Goal: Task Accomplishment & Management: Complete application form

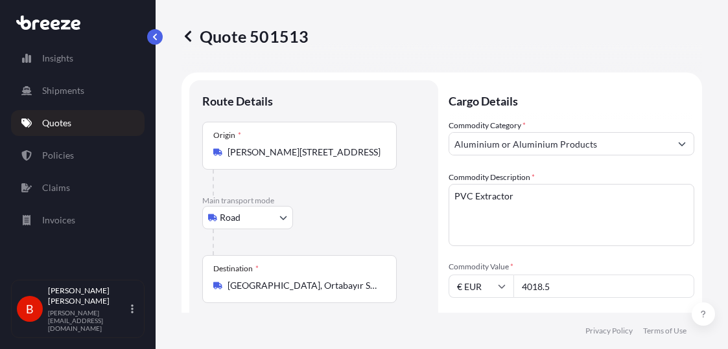
select select "Road"
select select "1"
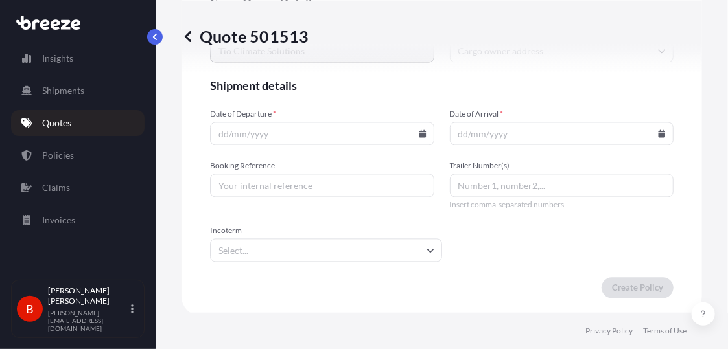
scroll to position [2728, 0]
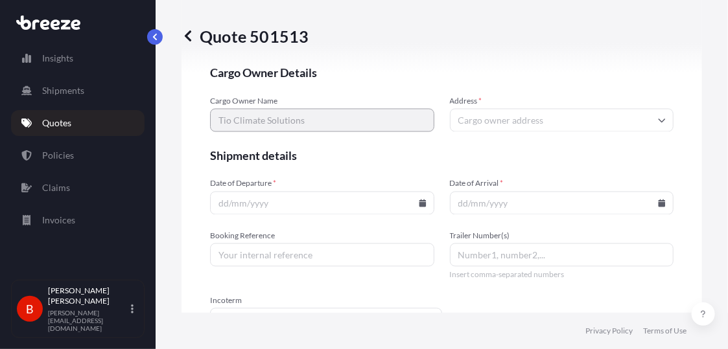
click at [457, 117] on input "Address *" at bounding box center [562, 120] width 224 height 23
type input "T"
type input "U"
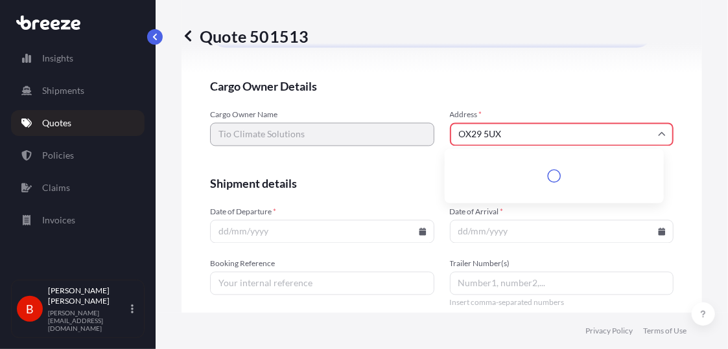
scroll to position [2742, 0]
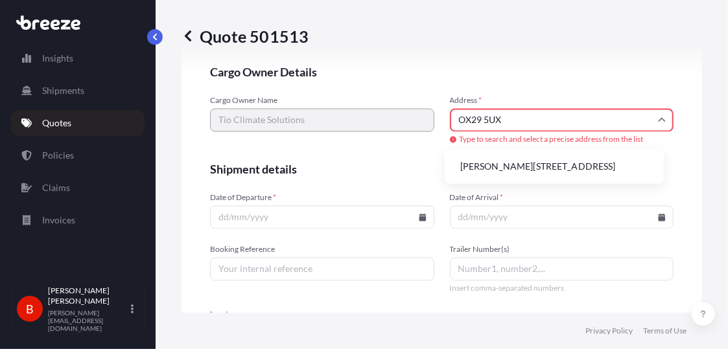
click at [495, 158] on li "[PERSON_NAME][STREET_ADDRESS]" at bounding box center [554, 166] width 209 height 25
type input "[PERSON_NAME][STREET_ADDRESS]"
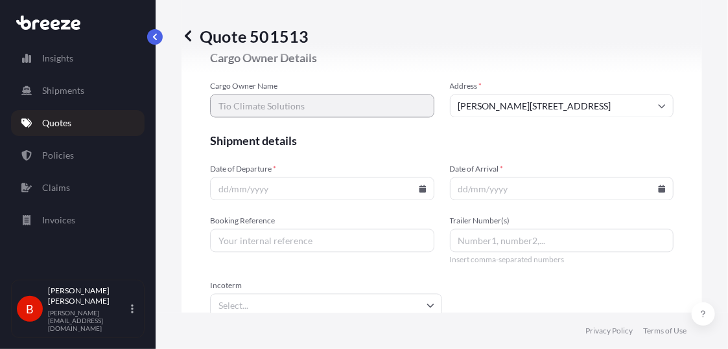
scroll to position [2728, 0]
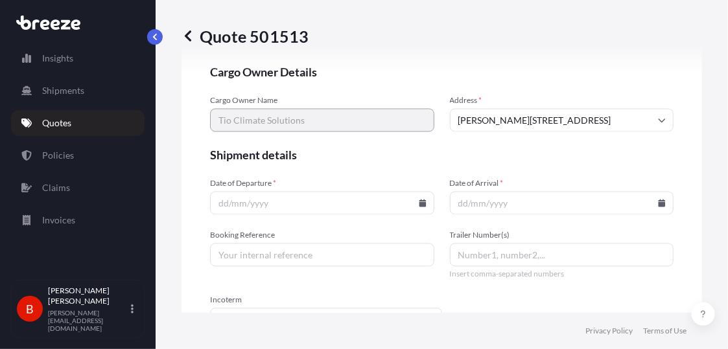
click at [215, 205] on input "Date of Departure *" at bounding box center [322, 203] width 224 height 23
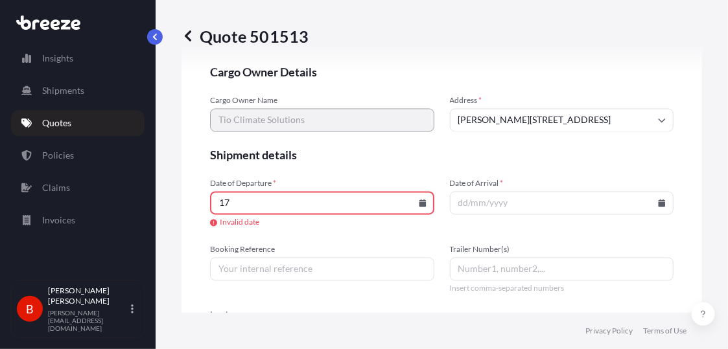
type input "1"
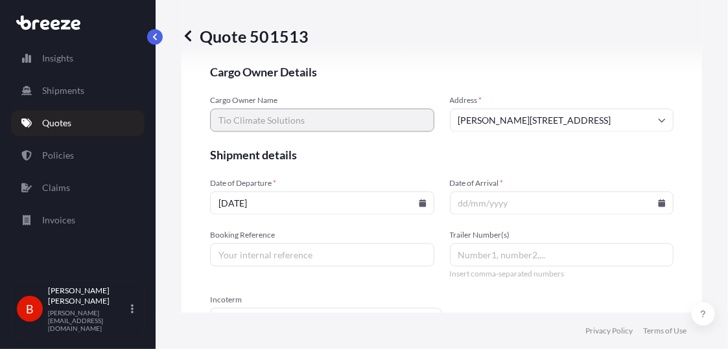
type input "[DATE]"
click at [460, 200] on input "Date of Arrival *" at bounding box center [562, 203] width 224 height 23
click at [451, 204] on input "Date of Arrival *" at bounding box center [562, 203] width 224 height 23
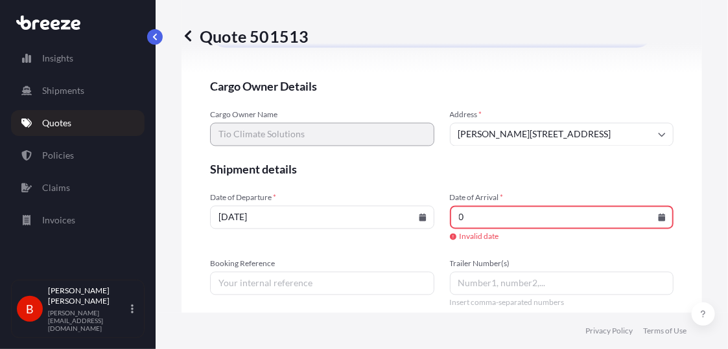
scroll to position [2742, 0]
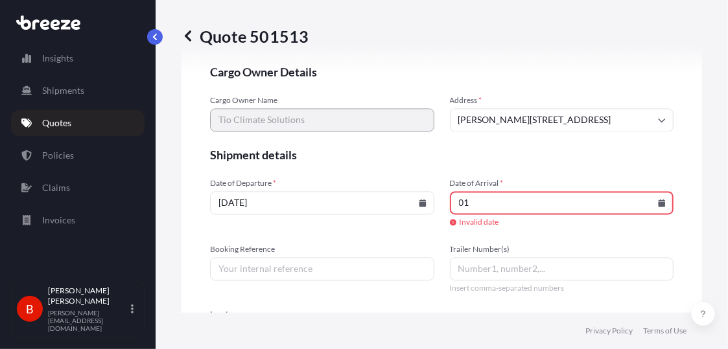
type input "0"
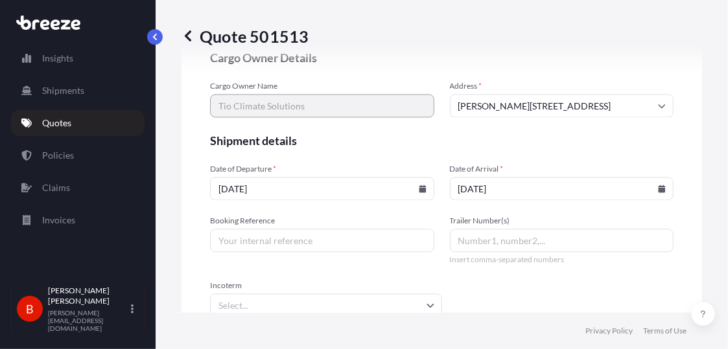
scroll to position [2728, 0]
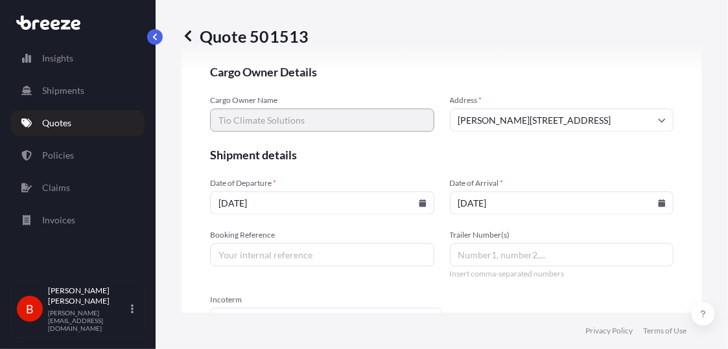
type input "[DATE]"
click at [453, 250] on input "Trailer Number(s)" at bounding box center [562, 255] width 224 height 23
click at [378, 250] on input "Booking Reference" at bounding box center [322, 255] width 224 height 23
paste input "B-GBTR510-H0OK"
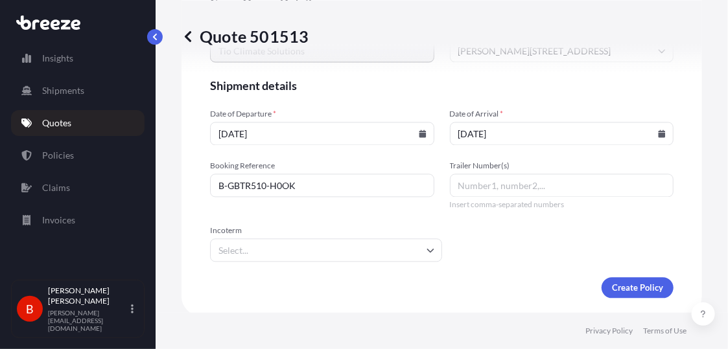
type input "B-GBTR510-H0OK"
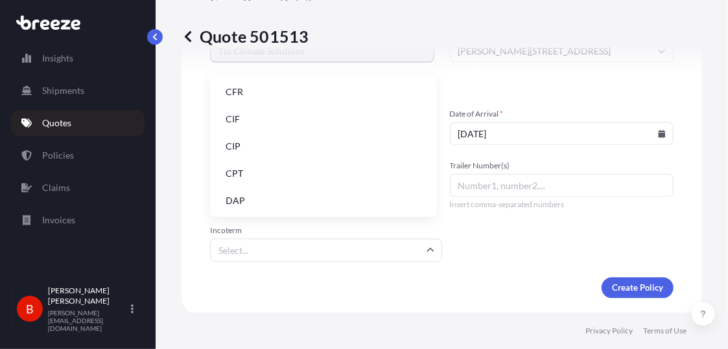
click at [385, 241] on input "Incoterm" at bounding box center [326, 250] width 232 height 23
click at [323, 199] on li "DAP" at bounding box center [323, 201] width 217 height 25
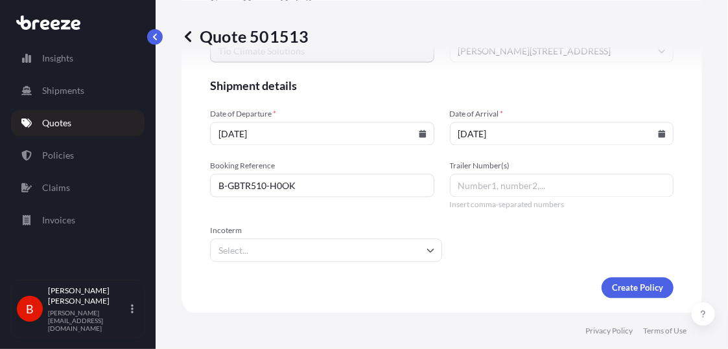
type input "DAP"
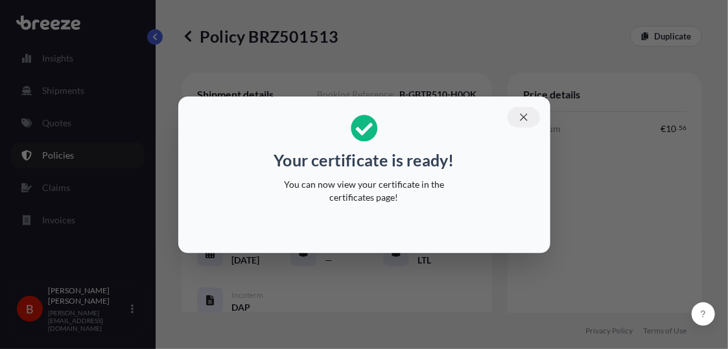
click at [522, 117] on icon "button" at bounding box center [524, 118] width 12 height 12
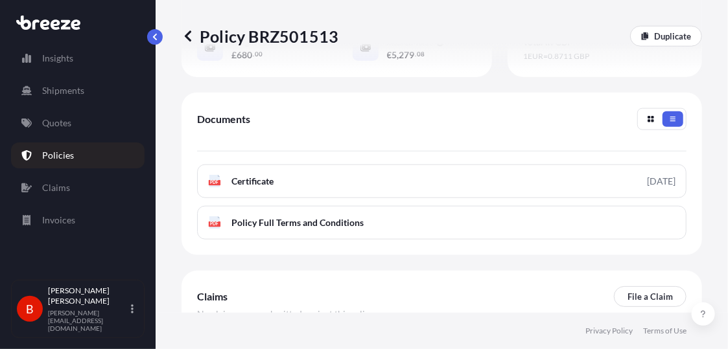
scroll to position [474, 0]
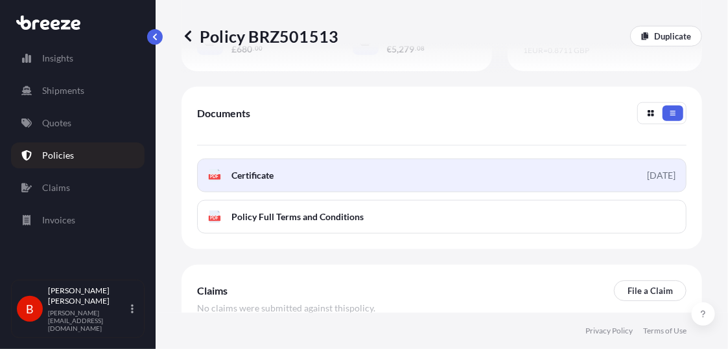
click at [466, 189] on link "PDF Certificate [DATE]" at bounding box center [441, 176] width 489 height 34
